Goal: Task Accomplishment & Management: Use online tool/utility

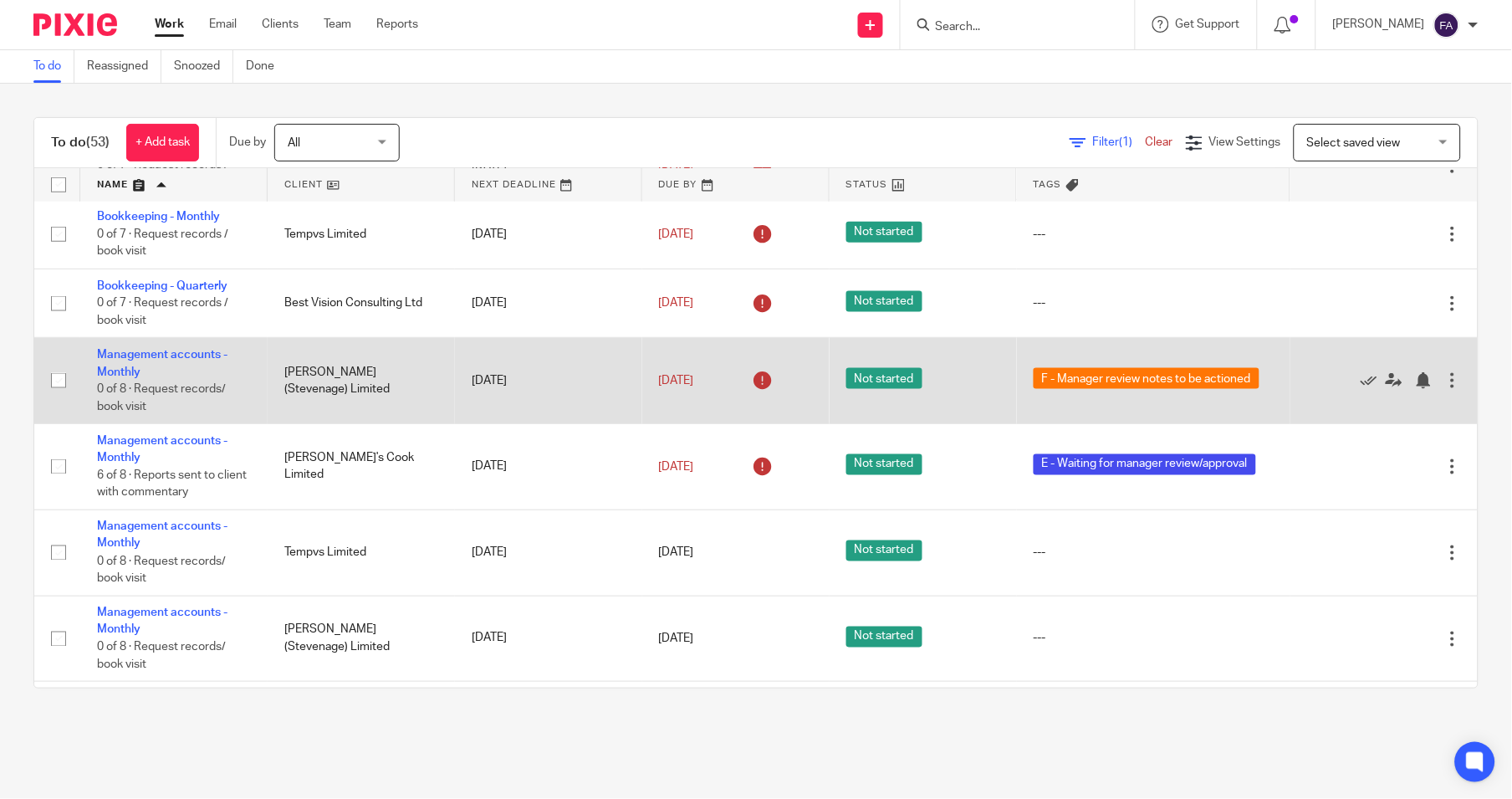
scroll to position [557, 0]
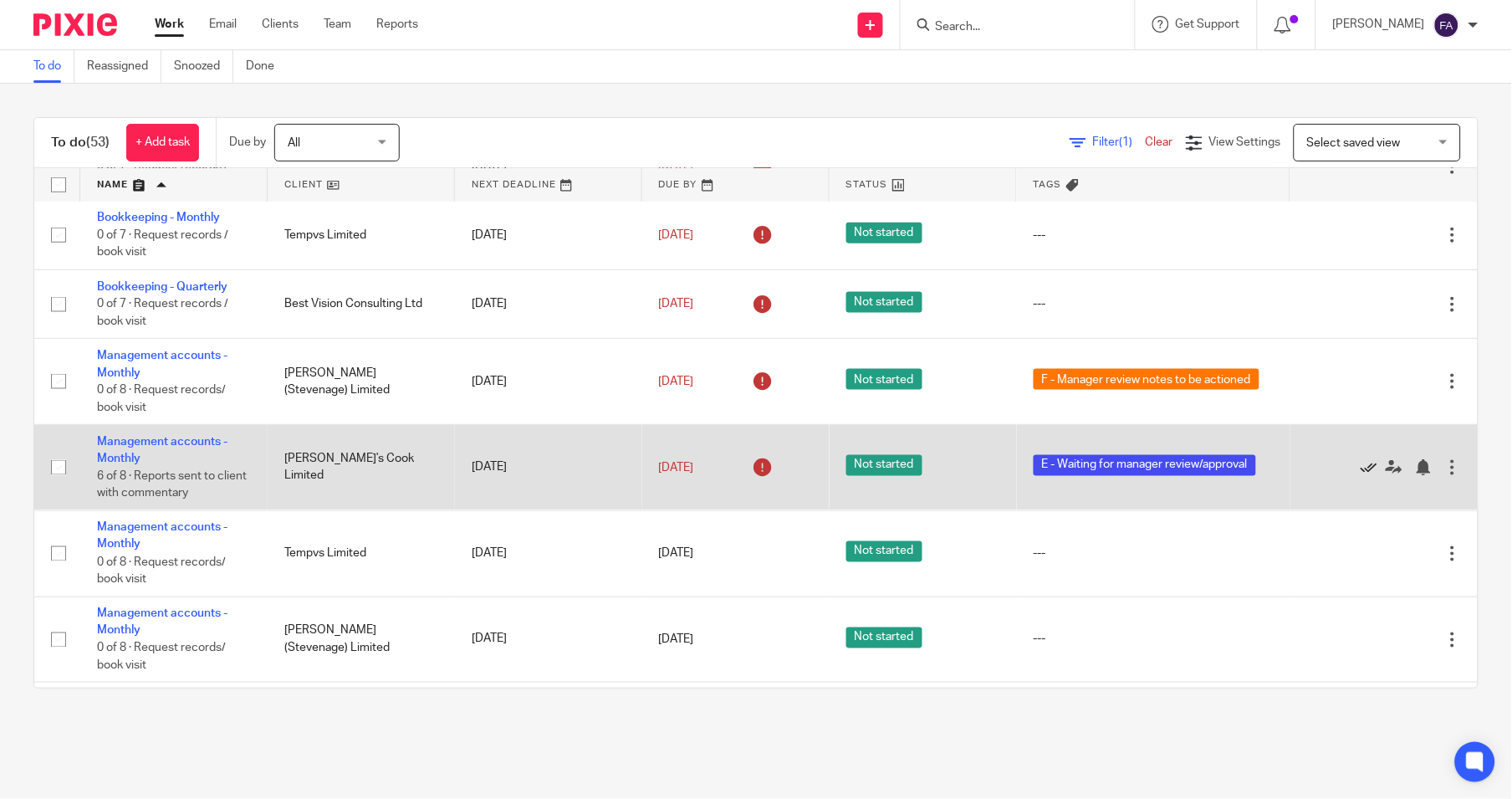
click at [1361, 475] on icon at bounding box center [1369, 467] width 16 height 16
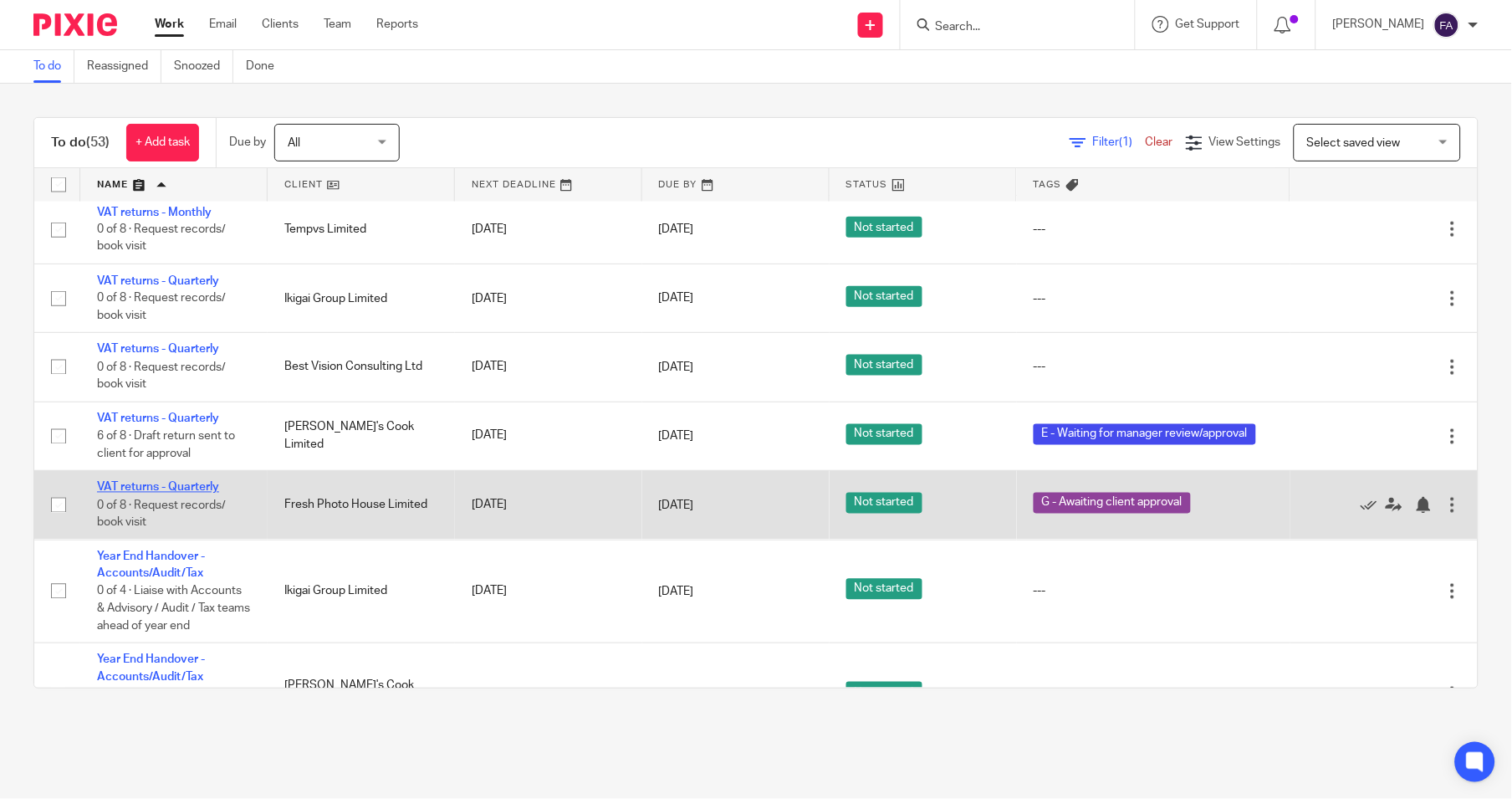
scroll to position [3997, 0]
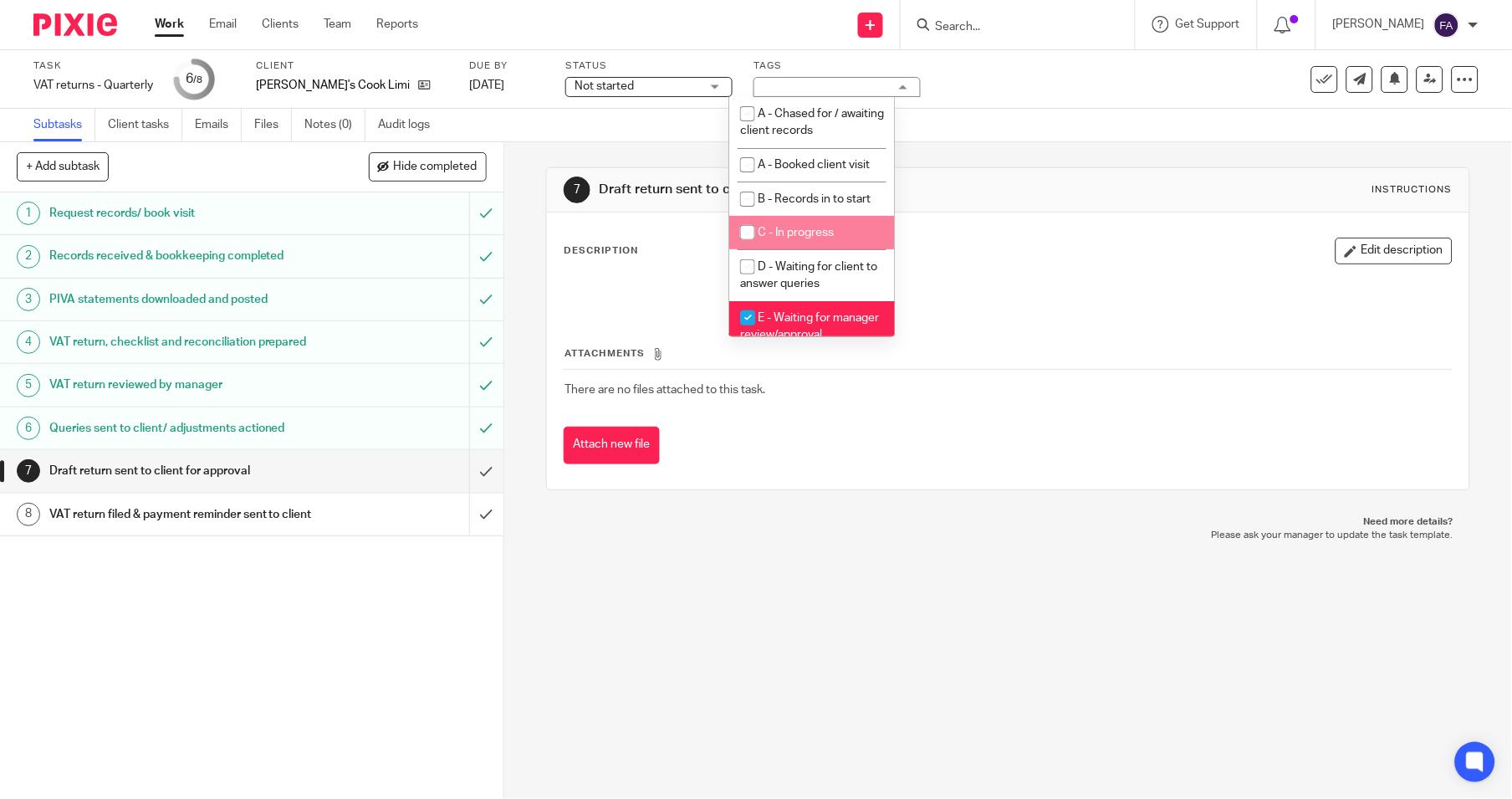
scroll to position [210, 0]
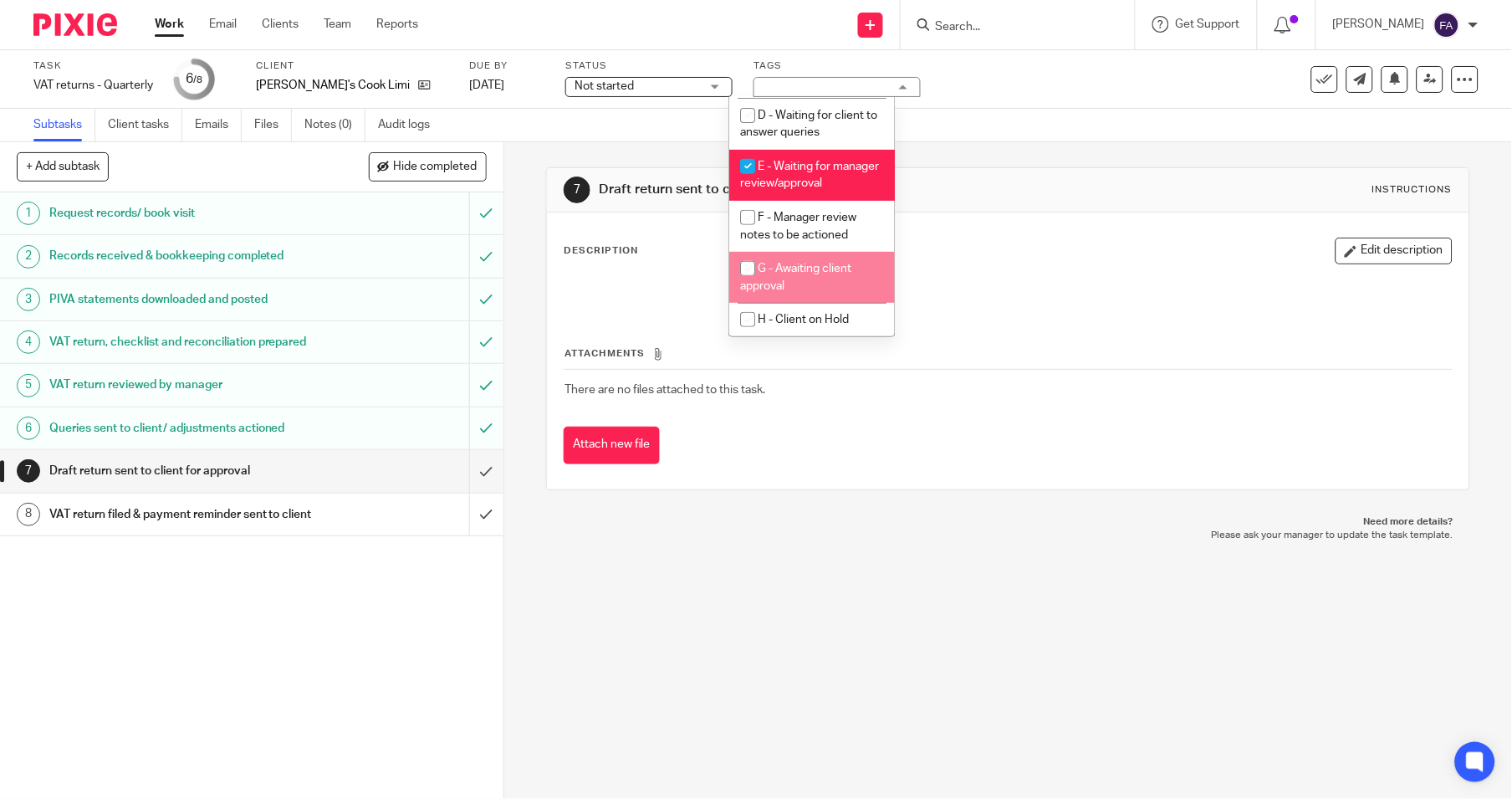
click at [807, 268] on span "G - Awaiting client approval" at bounding box center [796, 277] width 111 height 29
checkbox input "true"
click at [798, 172] on li "E - Waiting for manager review/approval" at bounding box center [811, 175] width 166 height 51
checkbox input "false"
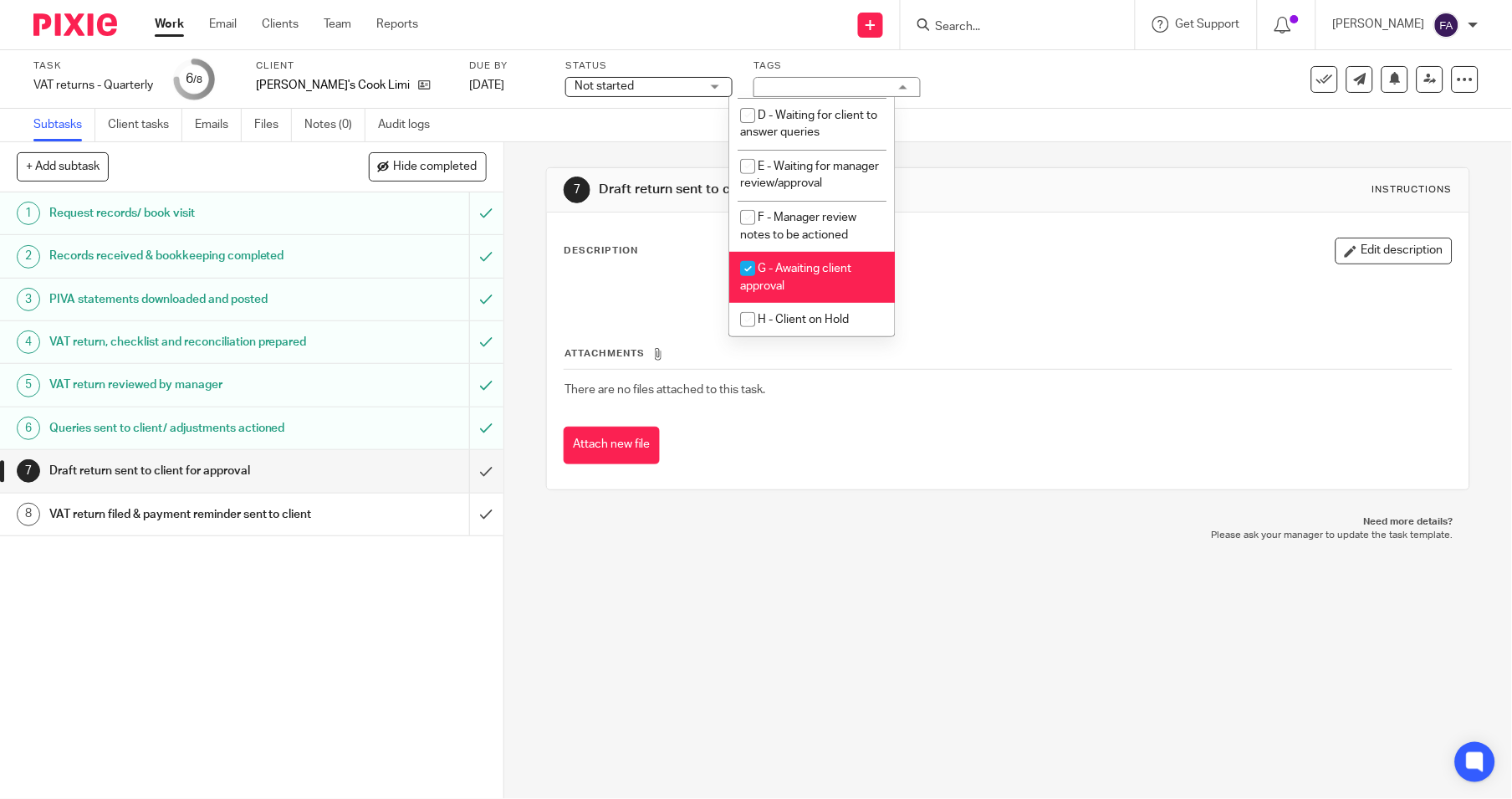
click at [960, 177] on div "7 Draft return sent to client for approval Instructions" at bounding box center [1008, 190] width 889 height 27
